Goal: Find specific page/section: Find specific page/section

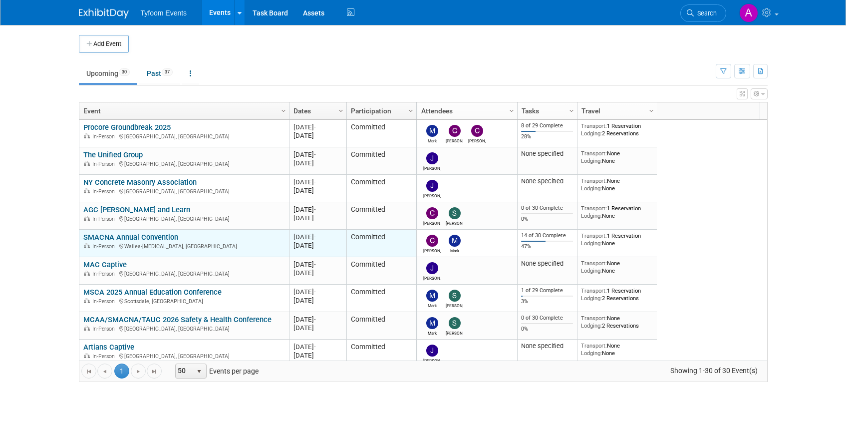
click at [125, 234] on link "SMACNA Annual Convention" at bounding box center [130, 237] width 95 height 9
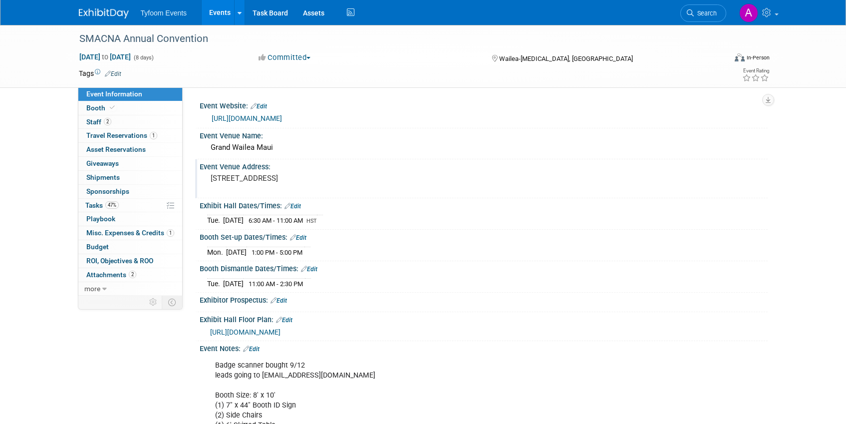
drag, startPoint x: 353, startPoint y: 178, endPoint x: 206, endPoint y: 180, distance: 147.2
click at [207, 180] on div "[STREET_ADDRESS]" at bounding box center [318, 182] width 222 height 23
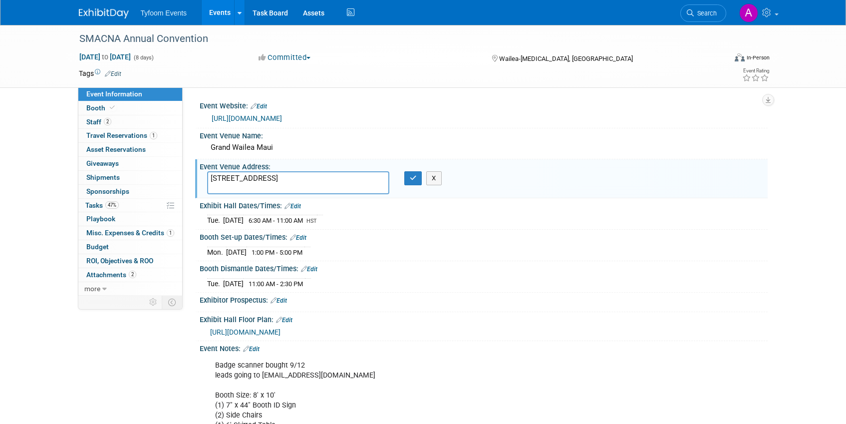
drag, startPoint x: 354, startPoint y: 178, endPoint x: 190, endPoint y: 179, distance: 163.7
click at [190, 179] on div "Event Website: Edit https://www.smacna.org/education-events/2025-smacna-annual-…" at bounding box center [475, 191] width 585 height 208
click at [408, 179] on button "button" at bounding box center [413, 178] width 18 height 14
